Goal: Information Seeking & Learning: Learn about a topic

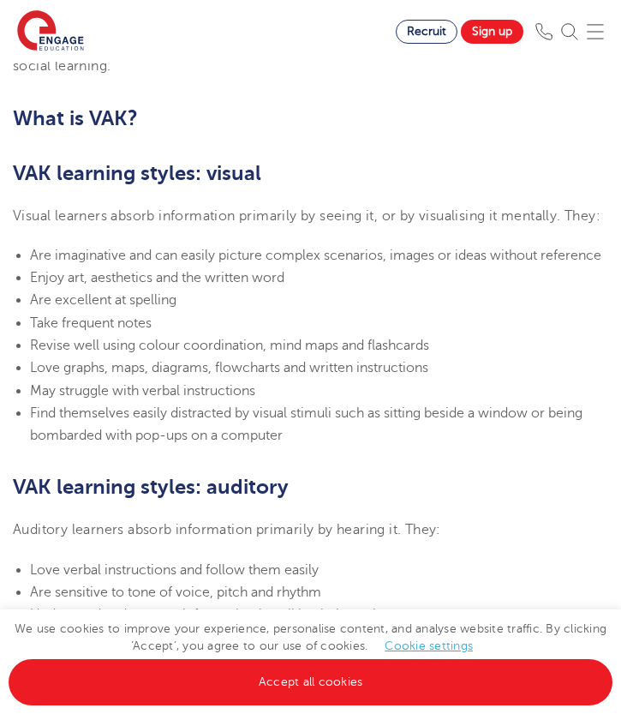
scroll to position [1118, 0]
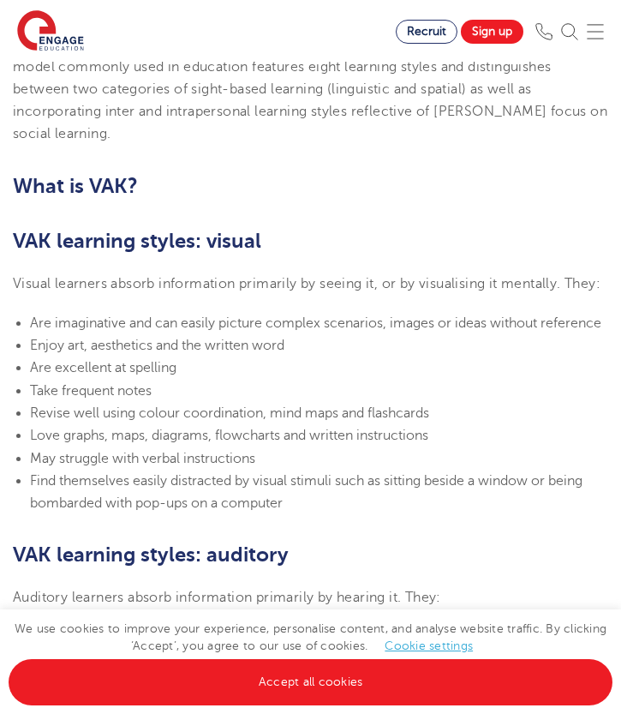
scroll to position [1062, 0]
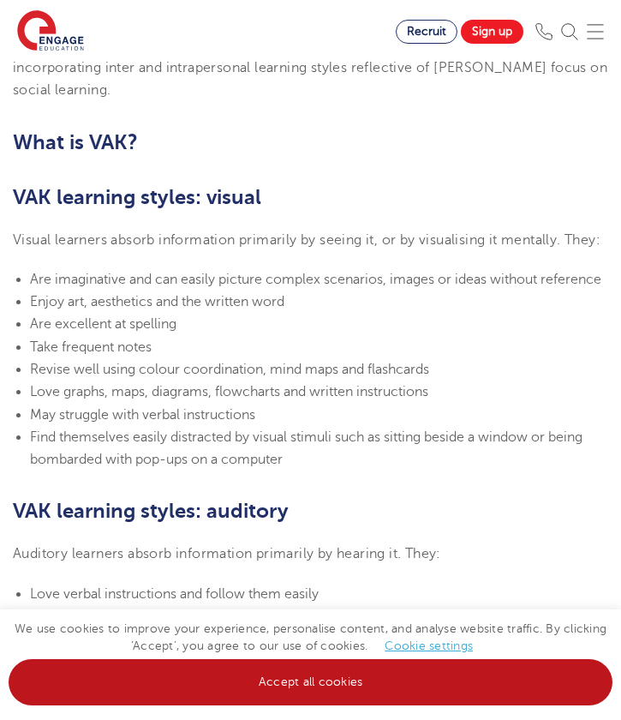
click at [211, 670] on link "Accept all cookies" at bounding box center [311, 682] width 604 height 46
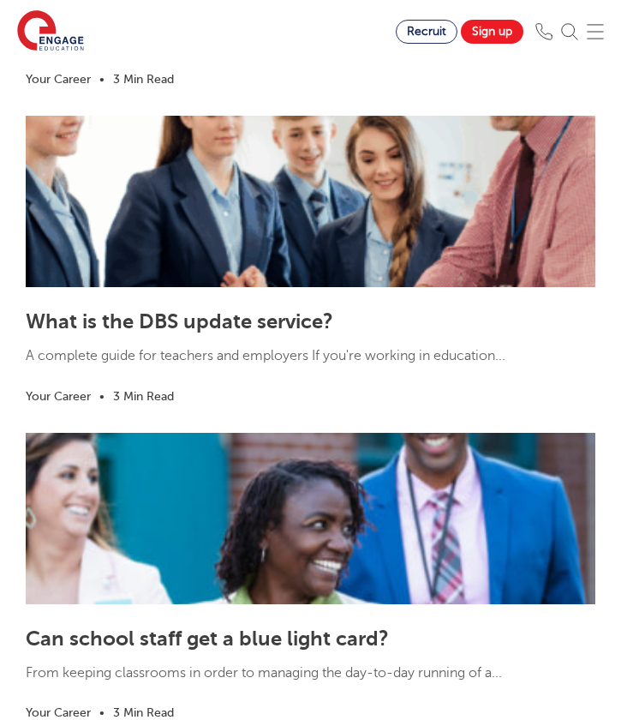
scroll to position [3180, 0]
